Goal: Task Accomplishment & Management: Use online tool/utility

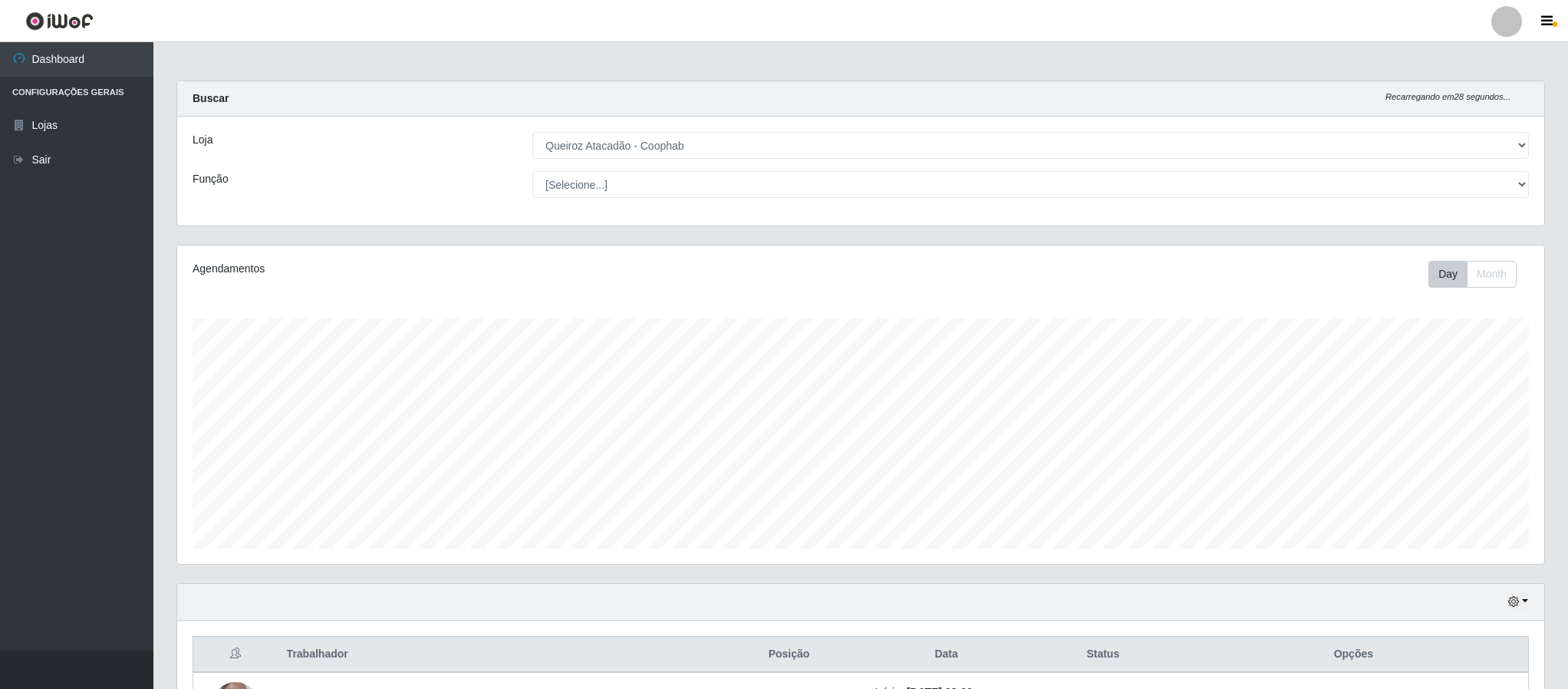
select select "463"
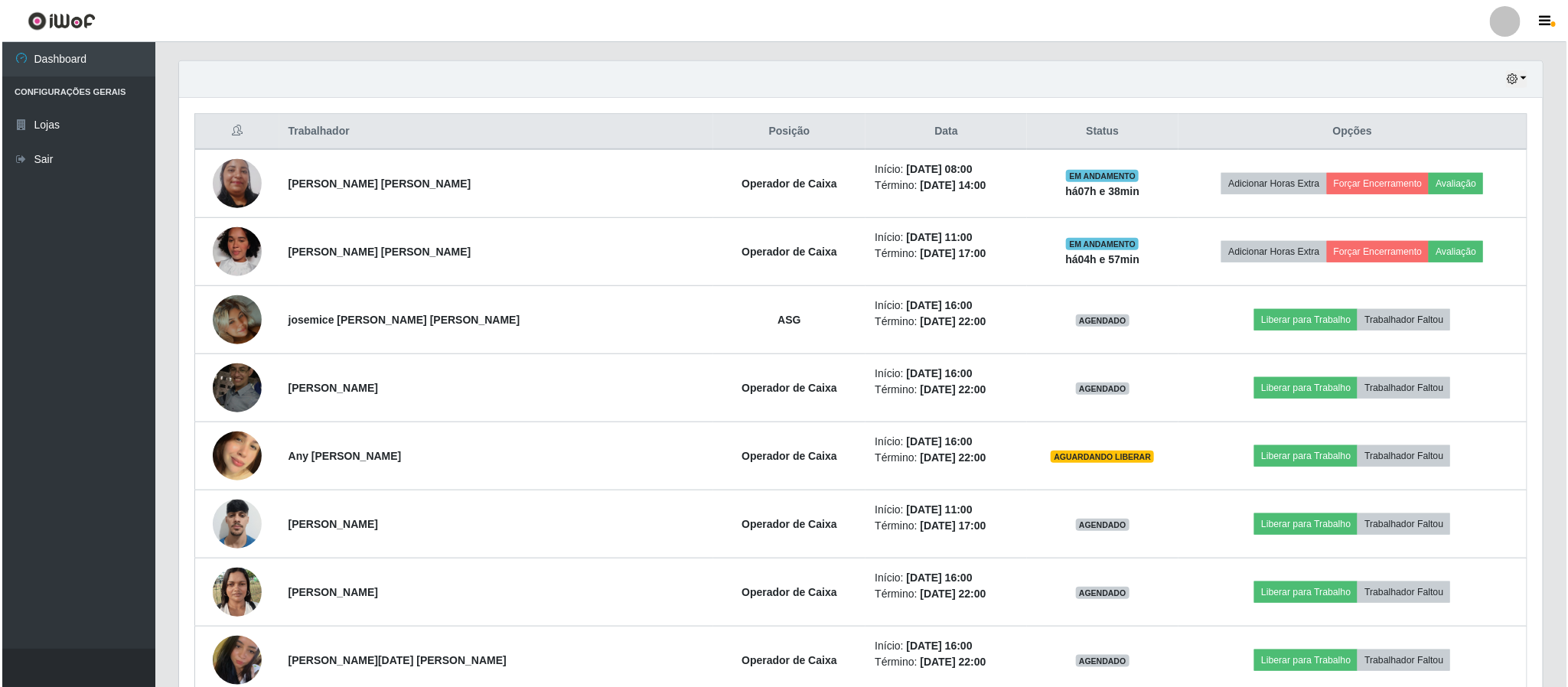
scroll to position [525, 0]
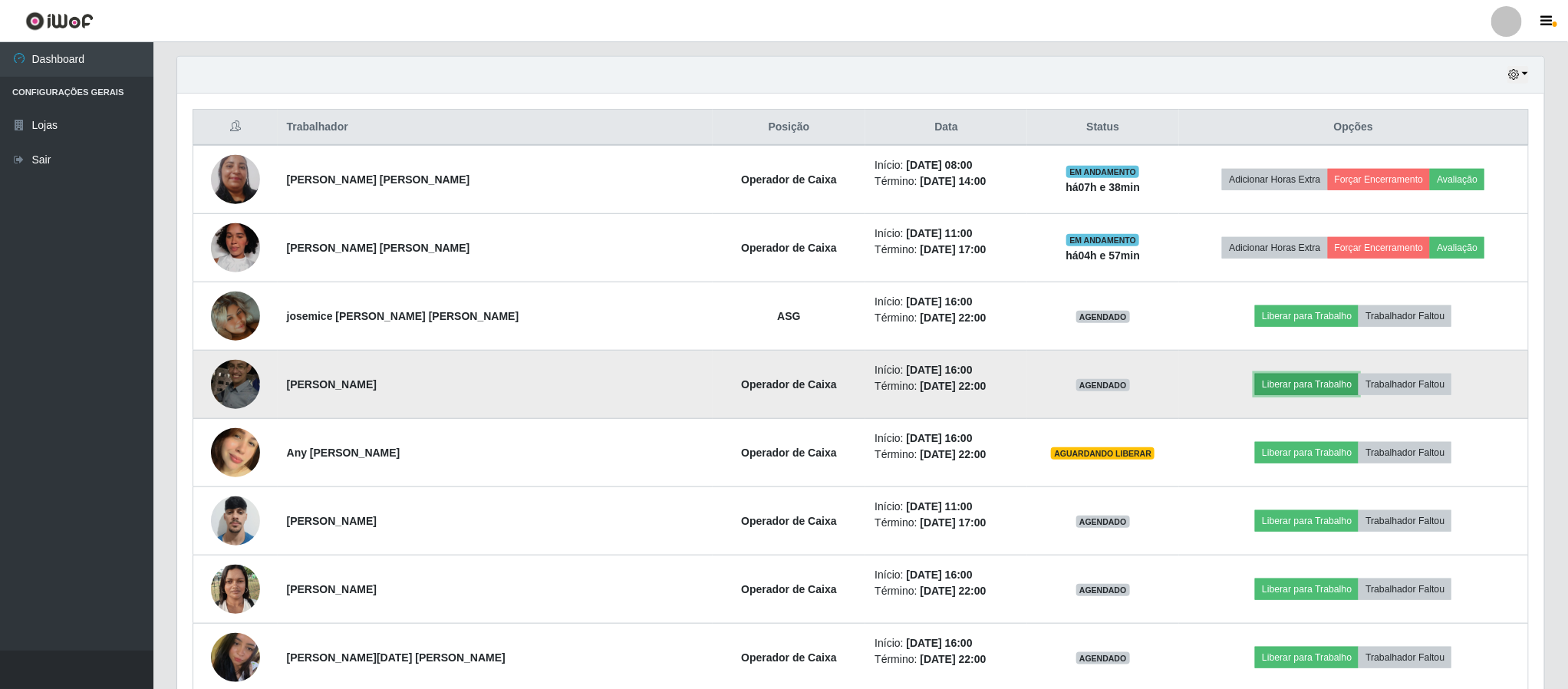
click at [1289, 392] on button "Liberar para Trabalho" at bounding box center [1307, 384] width 103 height 21
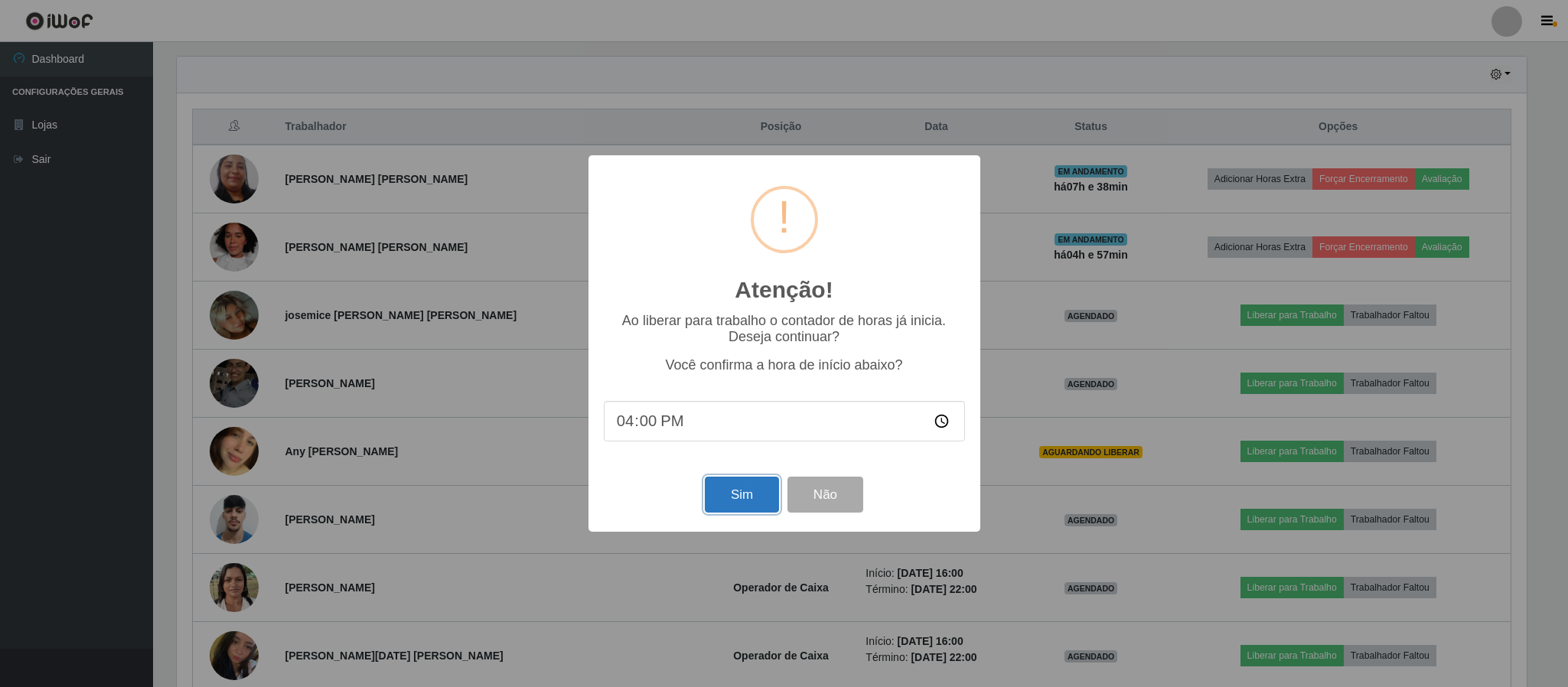
click at [755, 493] on button "Sim" at bounding box center [742, 494] width 74 height 36
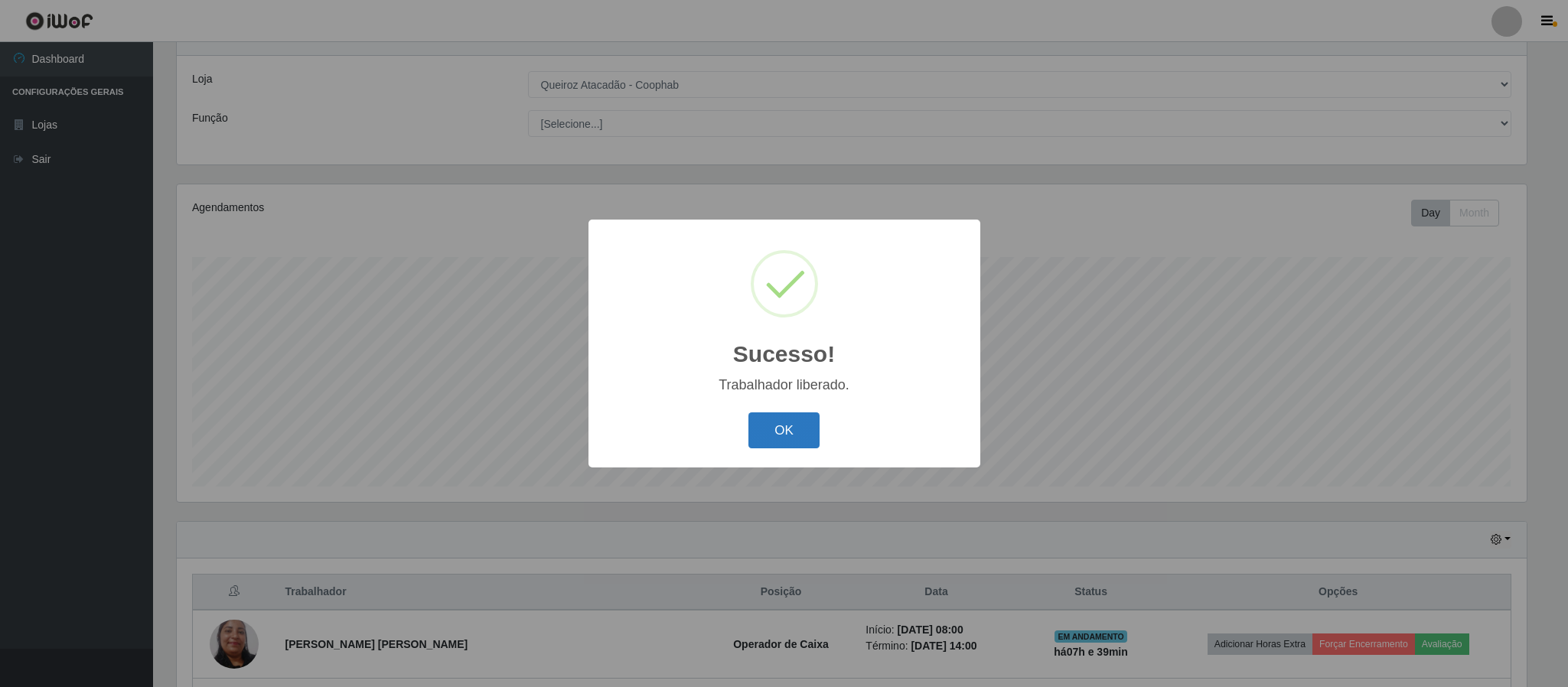
click at [797, 429] on button "OK" at bounding box center [784, 430] width 71 height 36
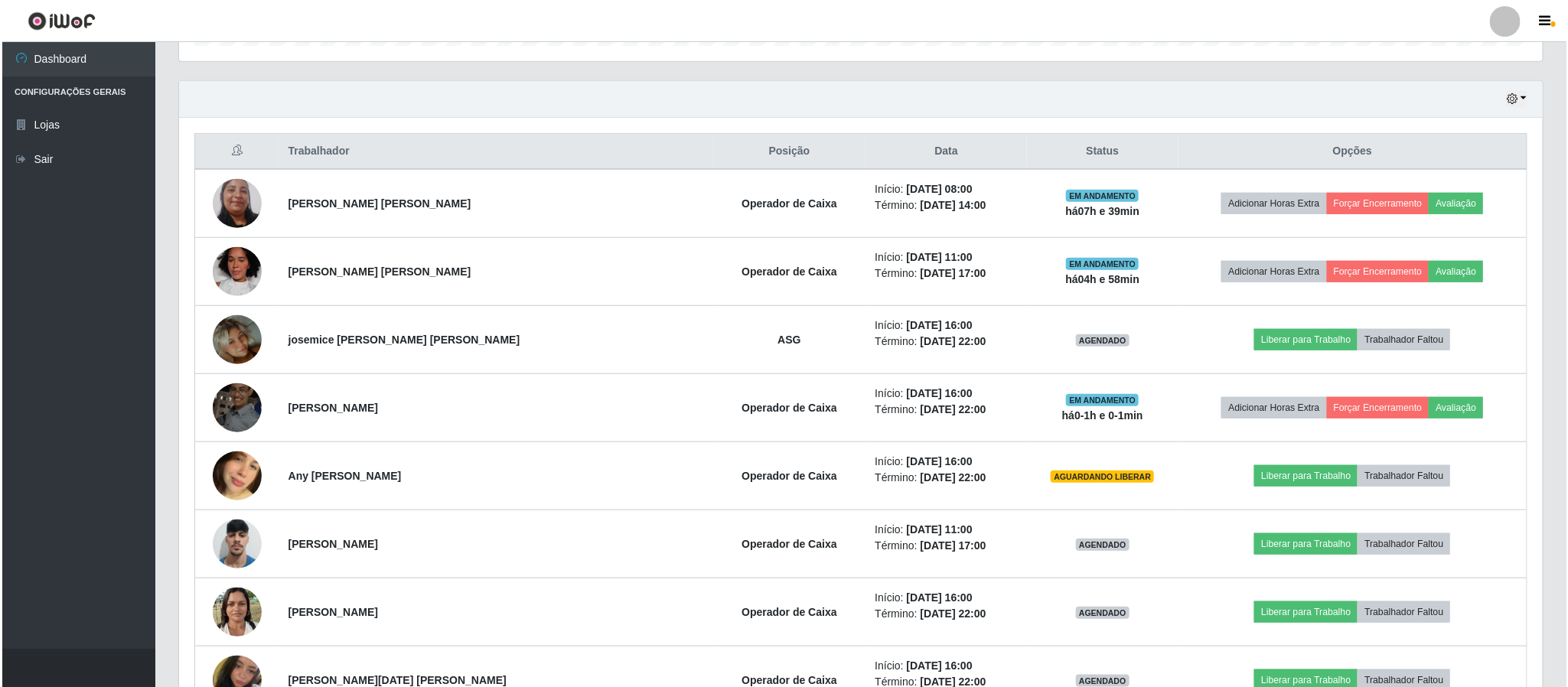
scroll to position [520, 0]
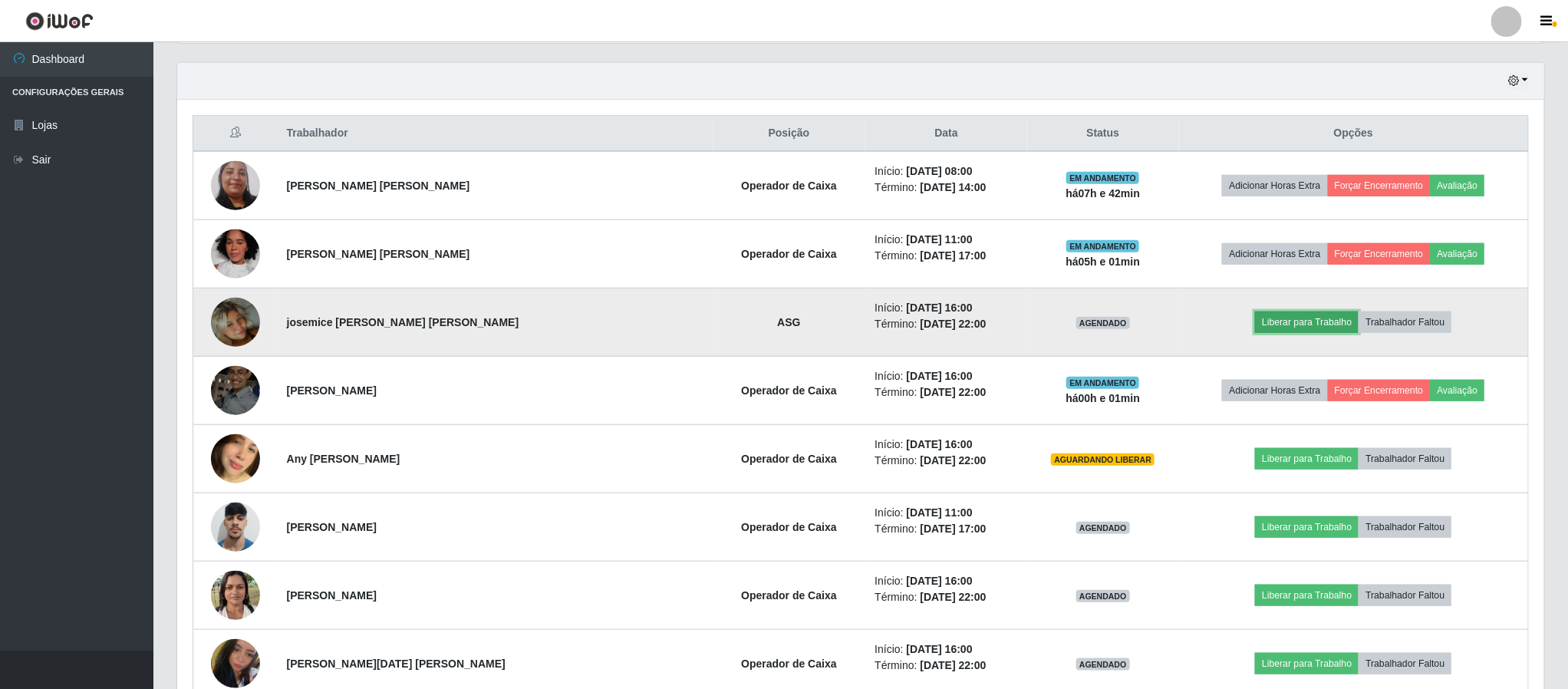
click at [1294, 332] on button "Liberar para Trabalho" at bounding box center [1307, 322] width 103 height 21
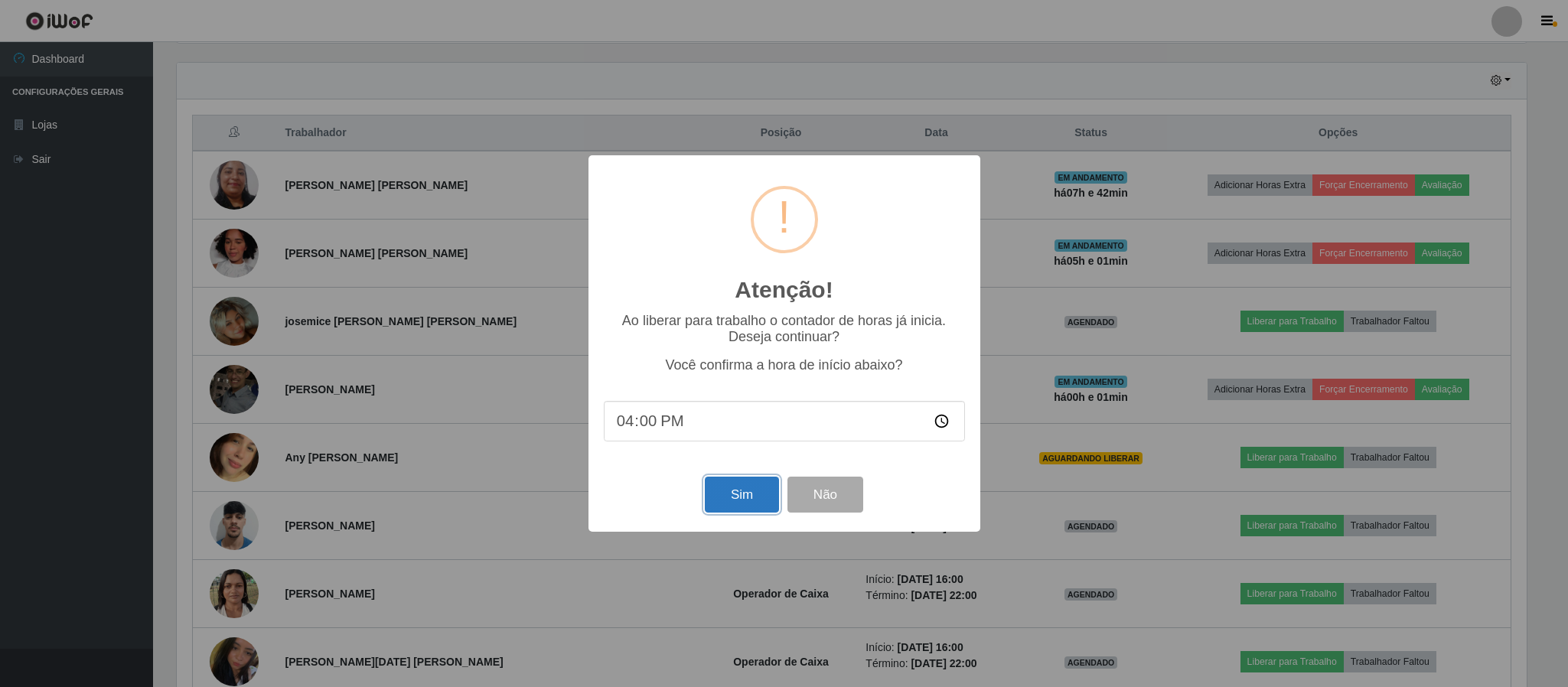
click at [721, 498] on button "Sim" at bounding box center [742, 494] width 74 height 36
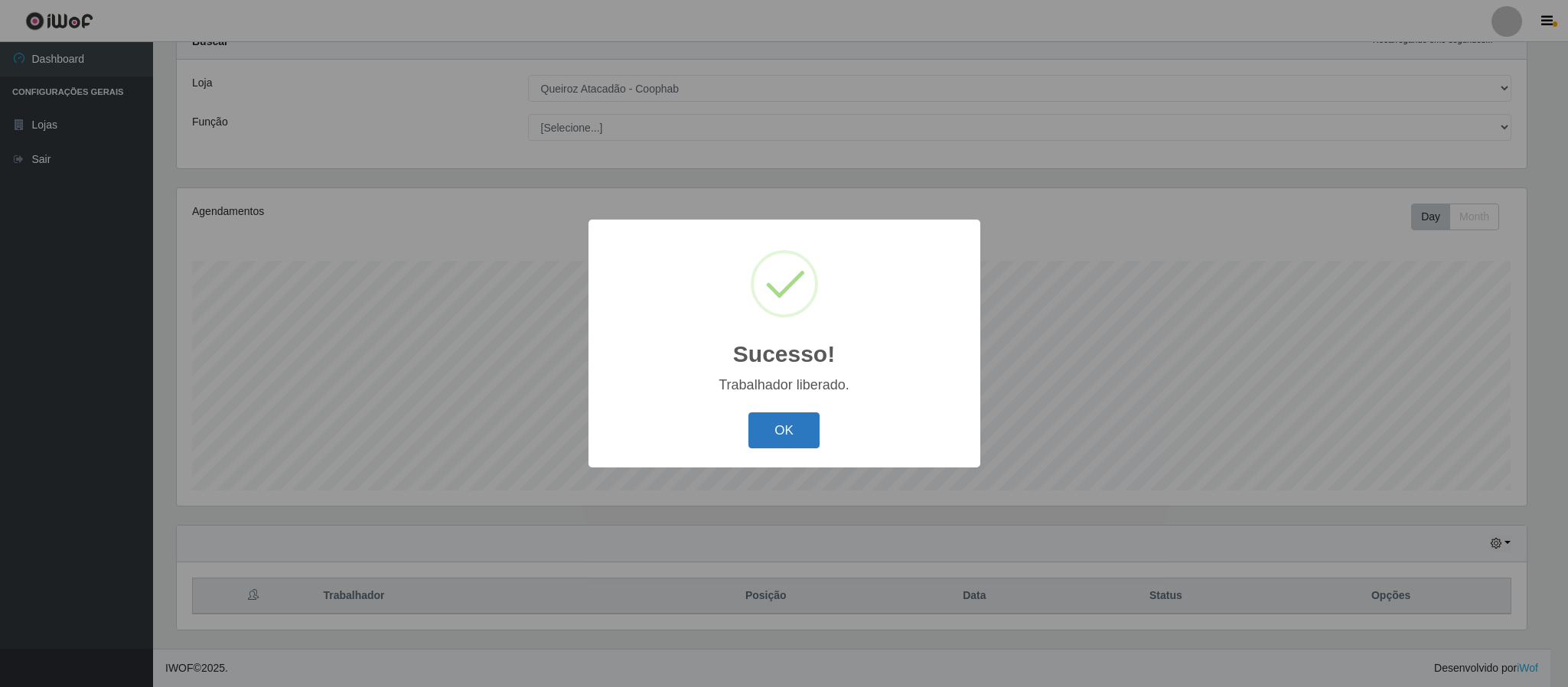
click at [760, 431] on button "OK" at bounding box center [784, 430] width 71 height 36
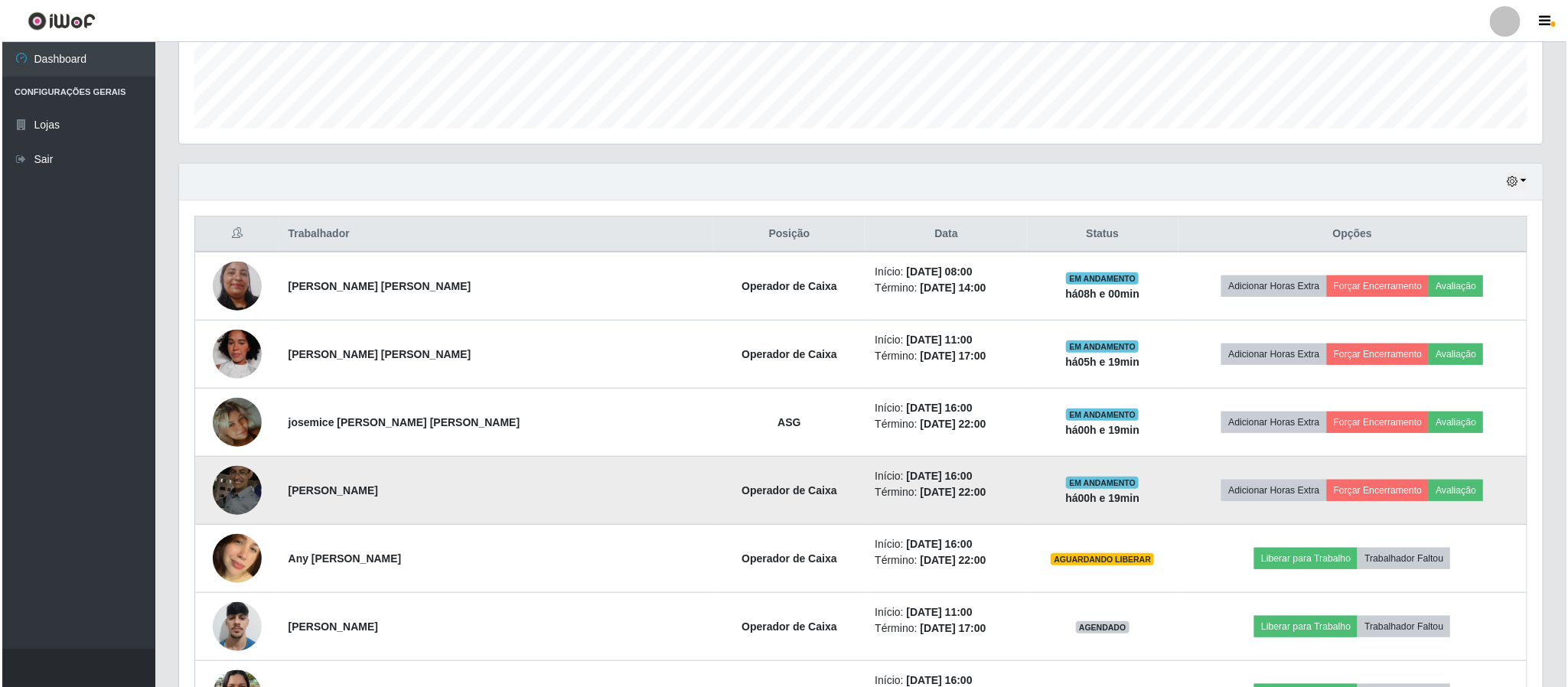
scroll to position [459, 0]
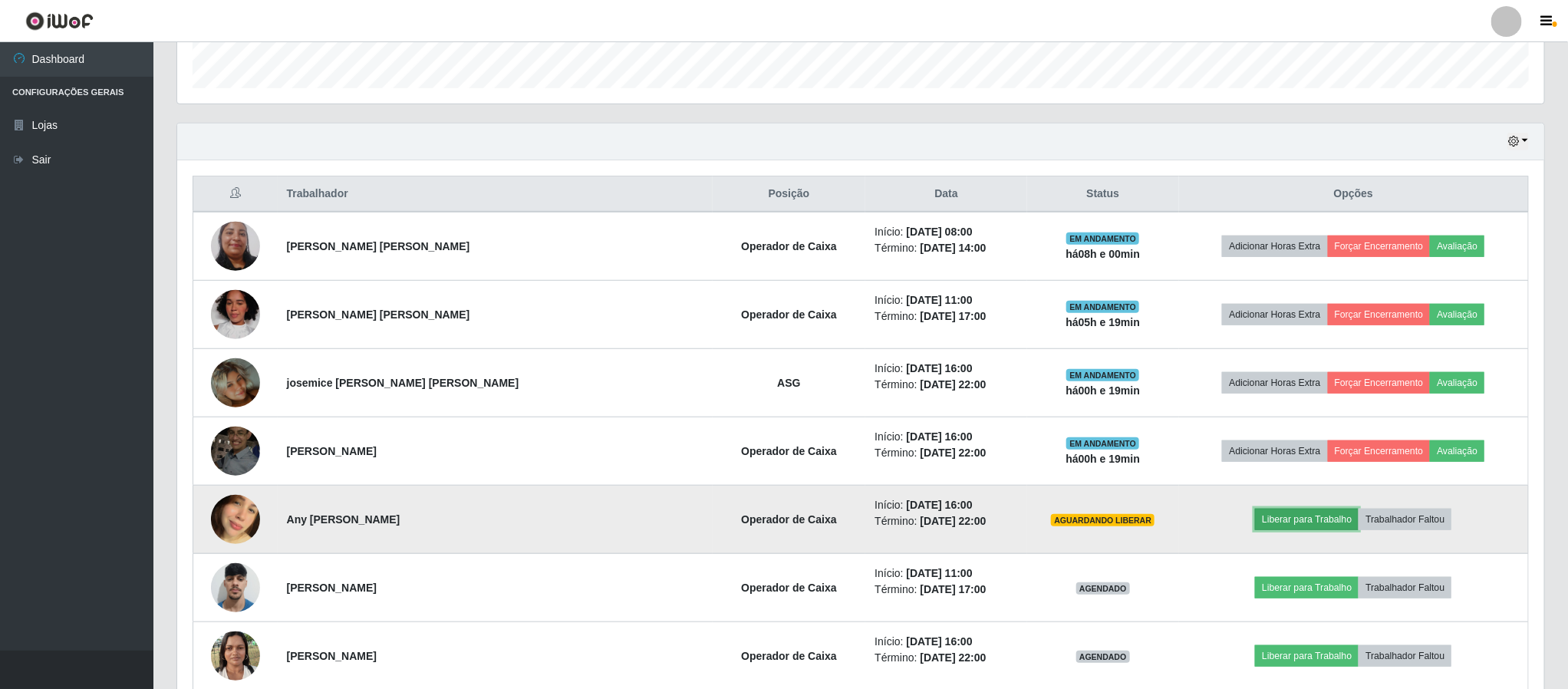
click at [1307, 524] on button "Liberar para Trabalho" at bounding box center [1307, 519] width 103 height 21
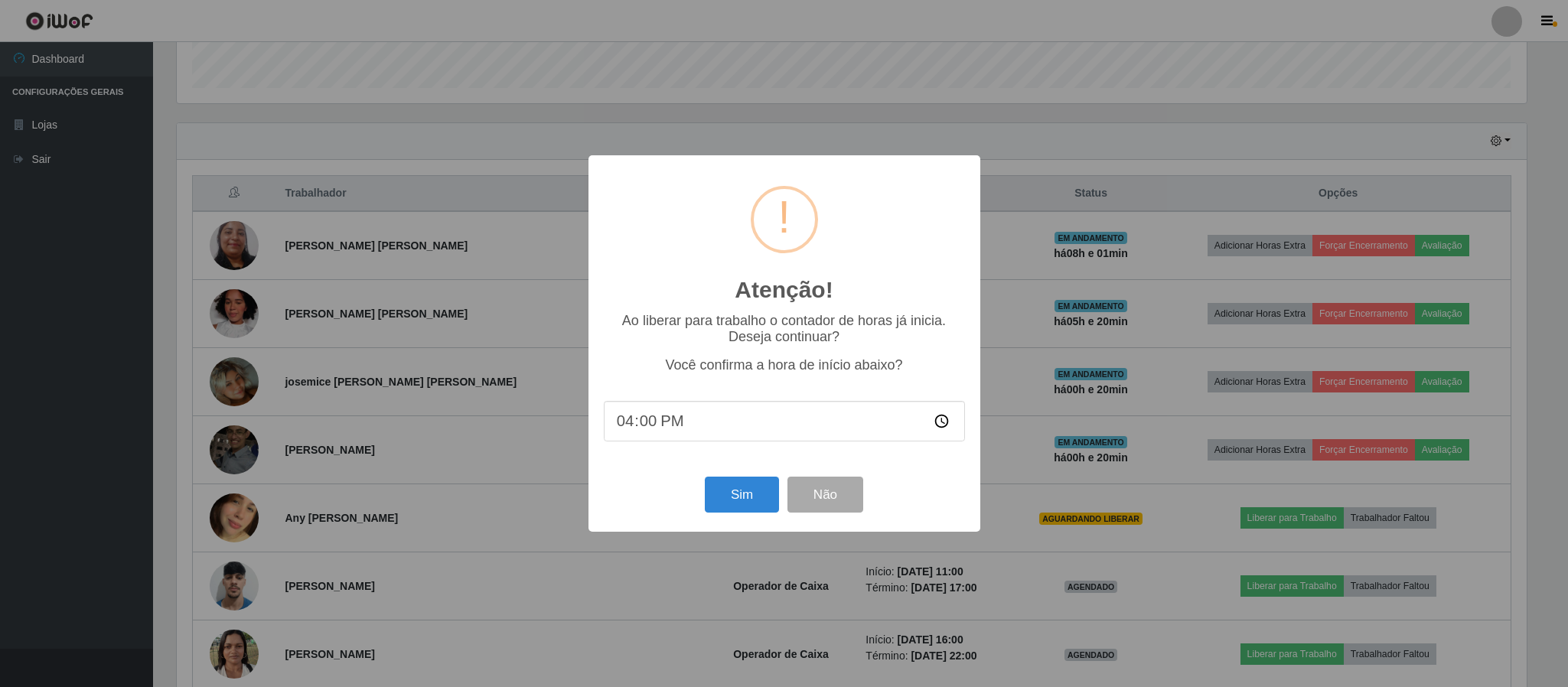
click at [668, 426] on input "16:00" at bounding box center [784, 422] width 361 height 41
click at [662, 417] on input "16:00" at bounding box center [784, 422] width 361 height 41
click at [668, 413] on input "16:00" at bounding box center [784, 422] width 361 height 41
type input "16:20"
click at [744, 497] on button "Sim" at bounding box center [742, 494] width 74 height 36
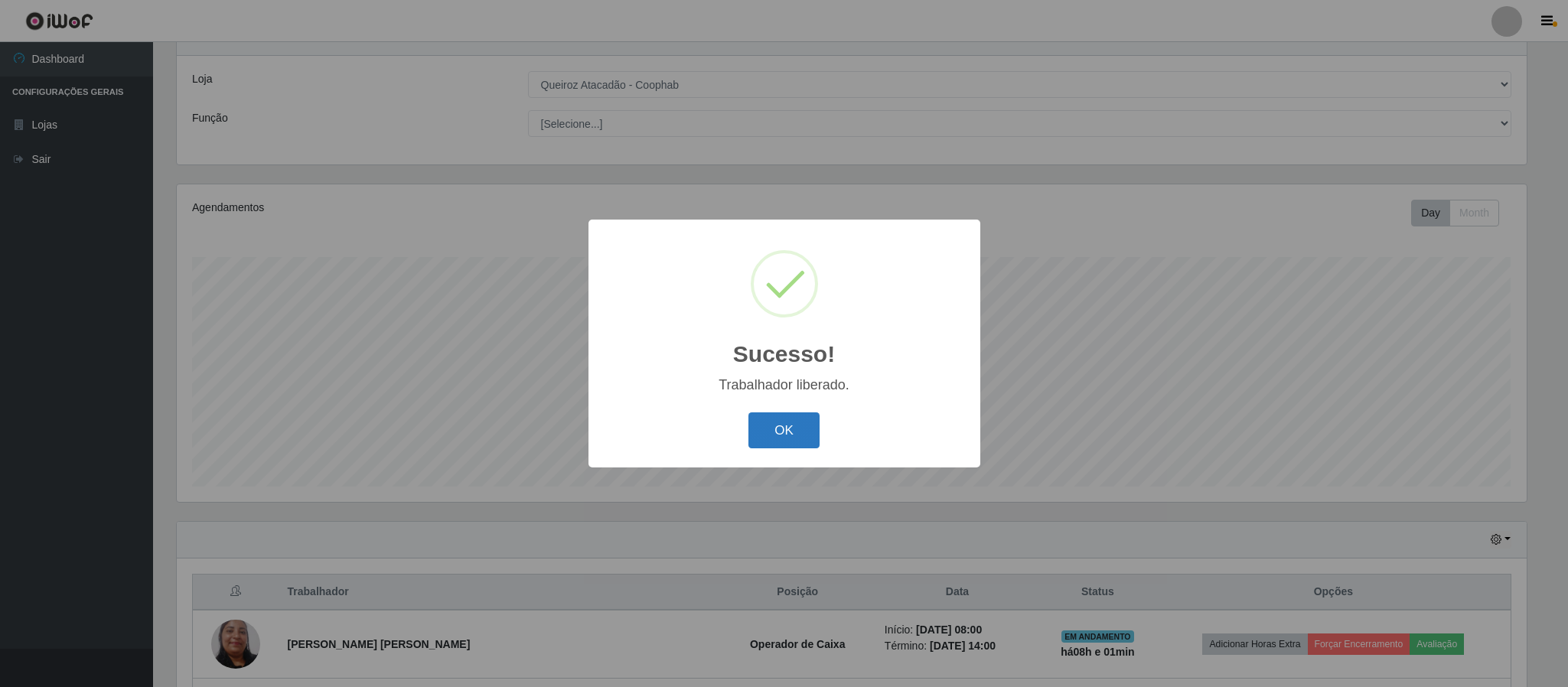
click at [766, 432] on button "OK" at bounding box center [784, 430] width 71 height 36
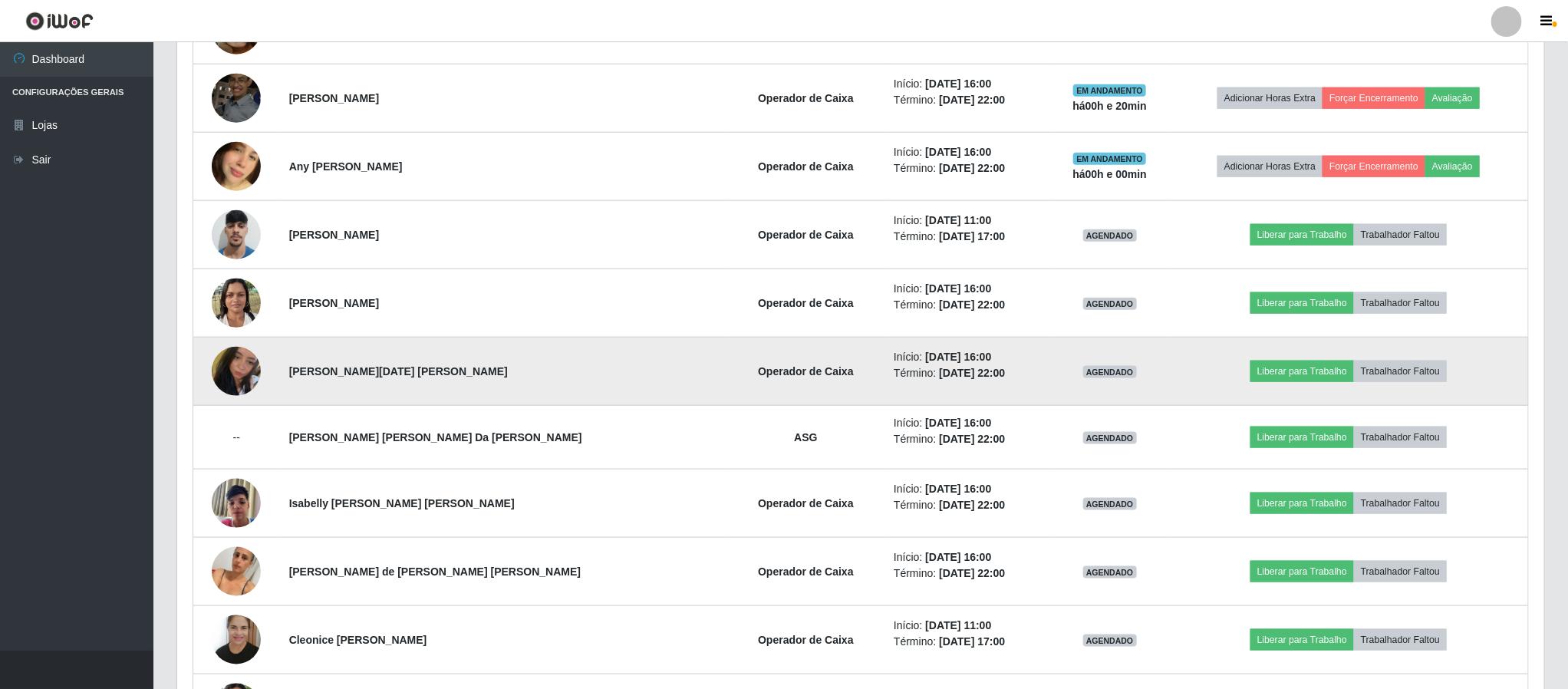
scroll to position [866, 0]
